Goal: Entertainment & Leisure: Consume media (video, audio)

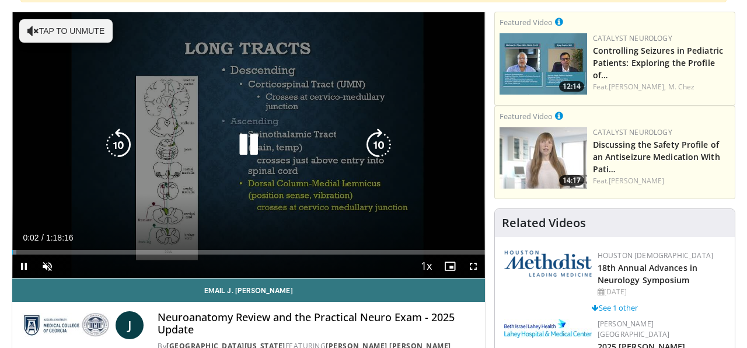
scroll to position [145, 0]
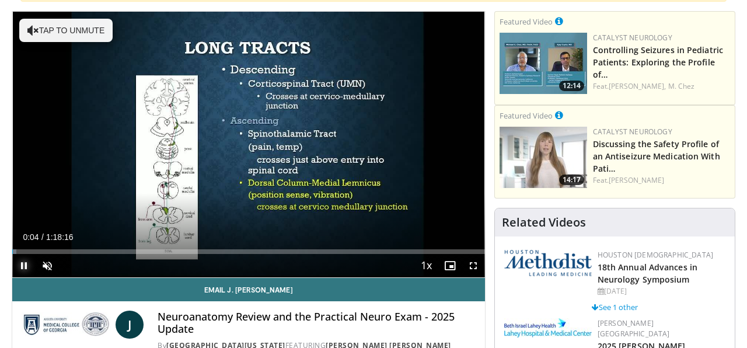
click at [23, 265] on span "Video Player" at bounding box center [23, 265] width 23 height 23
click at [25, 266] on span "Video Player" at bounding box center [23, 265] width 23 height 23
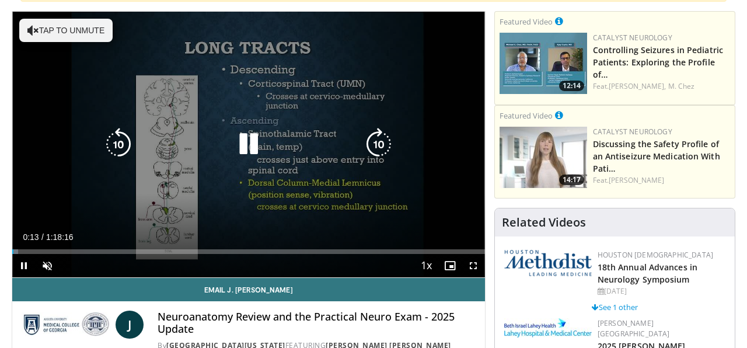
click at [75, 36] on button "Tap to unmute" at bounding box center [65, 30] width 93 height 23
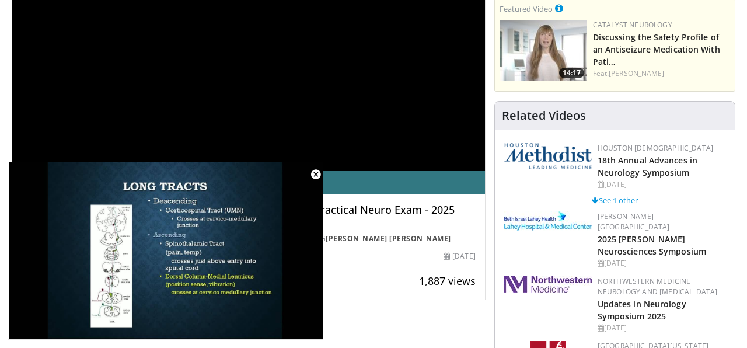
scroll to position [245, 0]
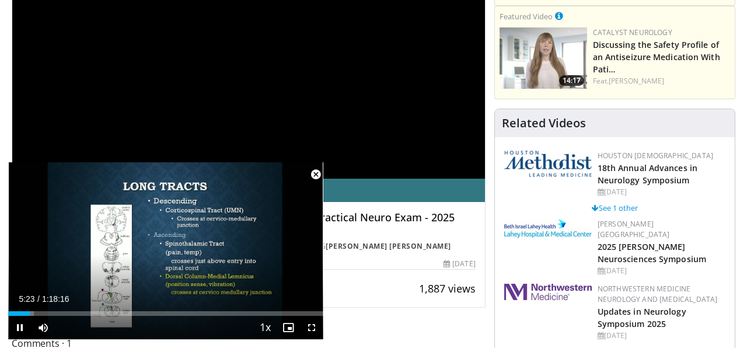
click at [317, 174] on span "Video Player" at bounding box center [315, 174] width 23 height 23
